Goal: Task Accomplishment & Management: Manage account settings

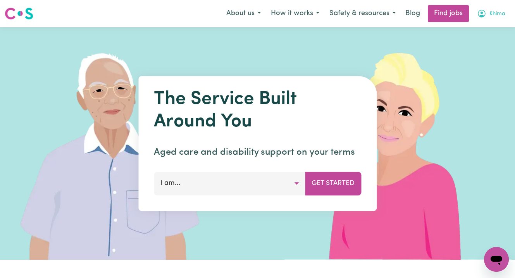
click at [502, 10] on span "Khima" at bounding box center [497, 14] width 16 height 9
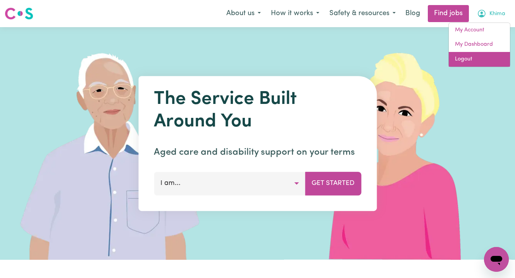
click at [481, 56] on link "Logout" at bounding box center [478, 59] width 61 height 15
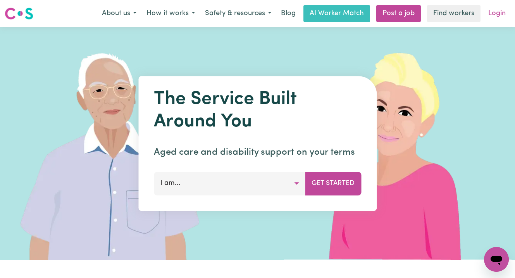
click at [498, 10] on link "Login" at bounding box center [496, 13] width 27 height 17
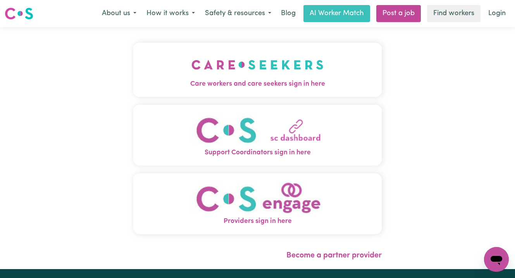
click at [193, 66] on img "Care workers and care seekers sign in here" at bounding box center [257, 64] width 132 height 29
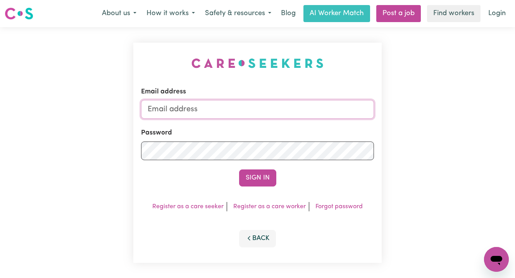
click at [237, 103] on input "Email address" at bounding box center [257, 109] width 233 height 19
type input "[EMAIL_ADDRESS][DOMAIN_NAME]"
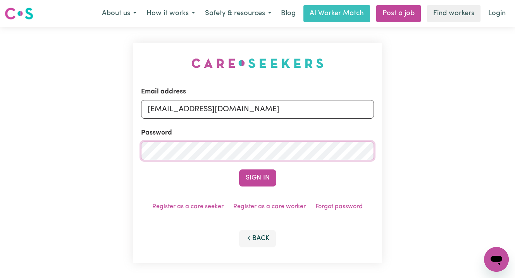
click at [239, 169] on button "Sign In" at bounding box center [257, 177] width 37 height 17
